Goal: Task Accomplishment & Management: Manage account settings

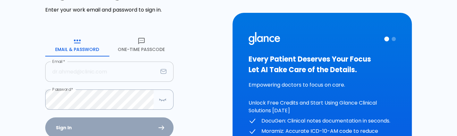
scroll to position [86, 0]
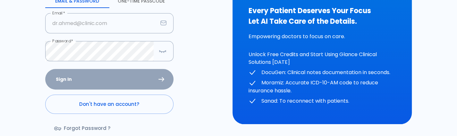
type input "[PERSON_NAME][EMAIL_ADDRESS][DOMAIN_NAME]"
click at [102, 88] on div "Sign In Don't have an account? Forgot Password ?" at bounding box center [109, 106] width 128 height 74
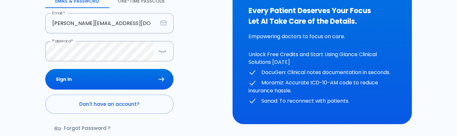
click at [102, 88] on button "Sign In" at bounding box center [109, 79] width 128 height 21
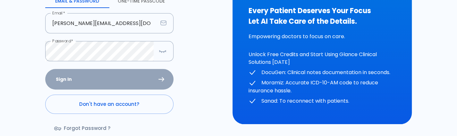
scroll to position [5, 0]
